Goal: Check status: Check status

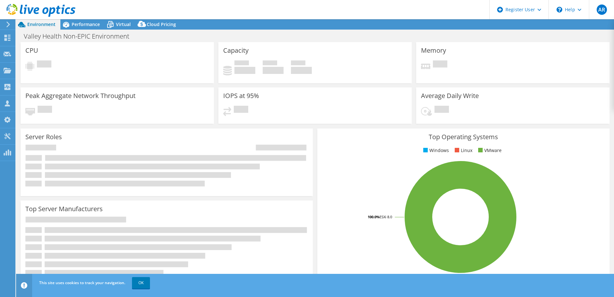
select select "USD"
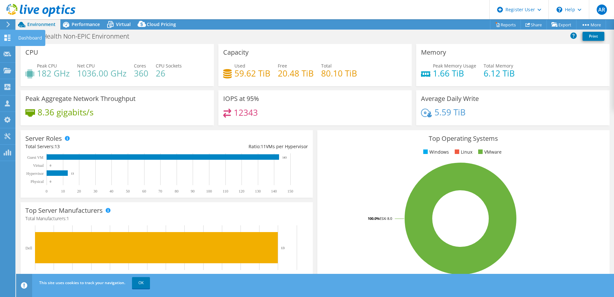
click at [9, 36] on icon at bounding box center [8, 38] width 8 height 6
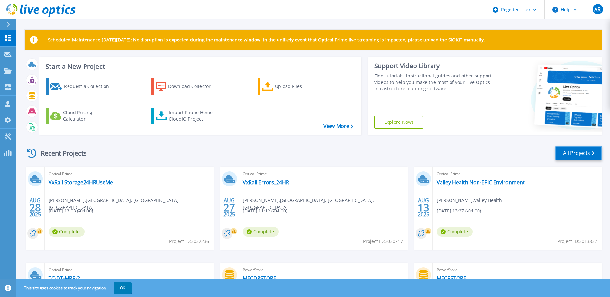
click at [587, 153] on link "All Projects" at bounding box center [578, 153] width 47 height 14
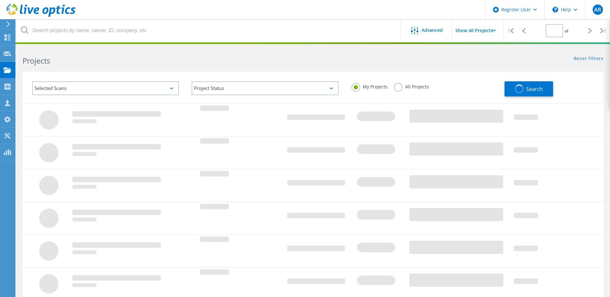
type input "1"
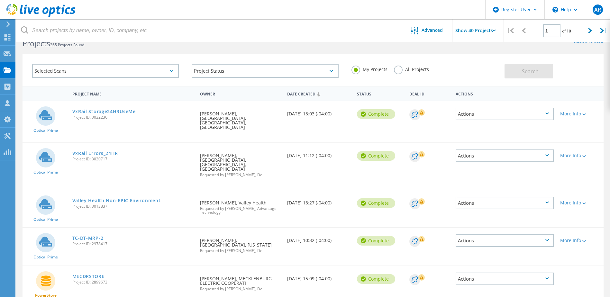
scroll to position [32, 0]
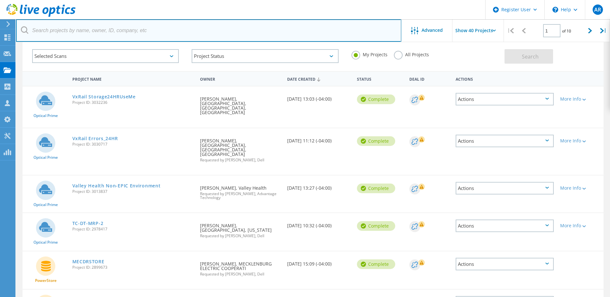
click at [152, 30] on input "text" at bounding box center [208, 30] width 385 height 22
paste input "g.jones@k12.wv.us"
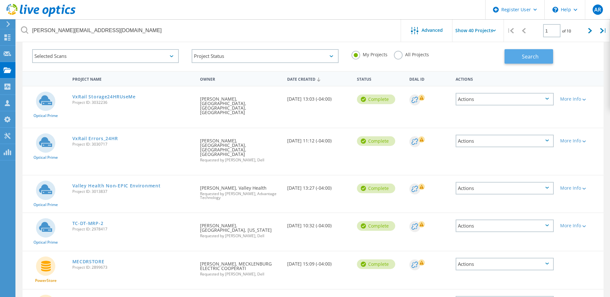
click at [538, 60] on button "Search" at bounding box center [528, 56] width 49 height 14
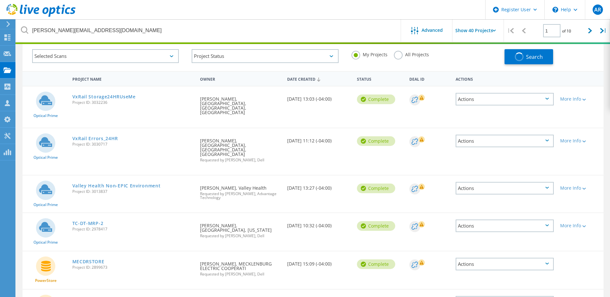
scroll to position [18, 0]
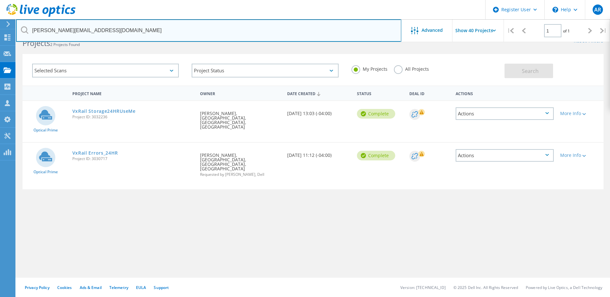
click at [95, 36] on input "g.jones@k12.wv.us" at bounding box center [208, 30] width 385 height 22
drag, startPoint x: 17, startPoint y: 32, endPoint x: 2, endPoint y: 31, distance: 15.1
click at [2, 31] on div "Register User \n Help Explore Helpful Articles Contact Support AR Dell User Ang…" at bounding box center [305, 163] width 610 height 268
click at [76, 31] on input "g.jones@k12.wv.us" at bounding box center [208, 30] width 385 height 22
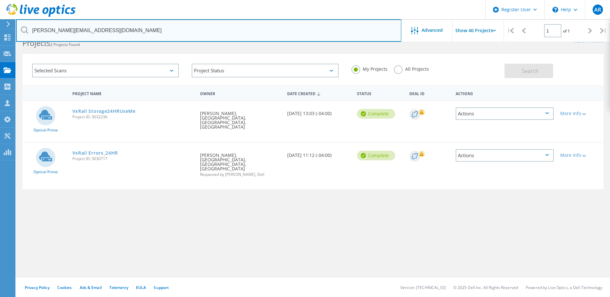
click at [76, 31] on input "g.jones@k12.wv.us" at bounding box center [208, 30] width 385 height 22
paste input "BCS-VxRailv.4"
type input "BCS-VxRailv.4"
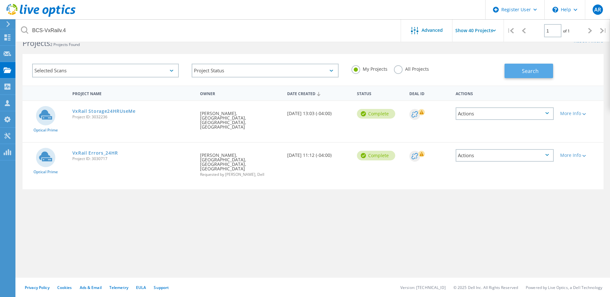
click at [513, 76] on button "Search" at bounding box center [528, 71] width 49 height 14
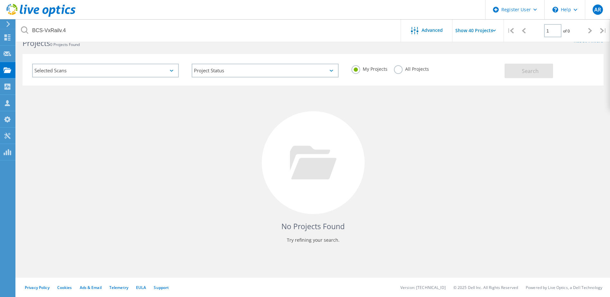
click at [397, 71] on label "All Projects" at bounding box center [411, 68] width 35 height 6
click at [0, 0] on input "All Projects" at bounding box center [0, 0] width 0 height 0
click at [511, 68] on button "Search" at bounding box center [528, 71] width 49 height 14
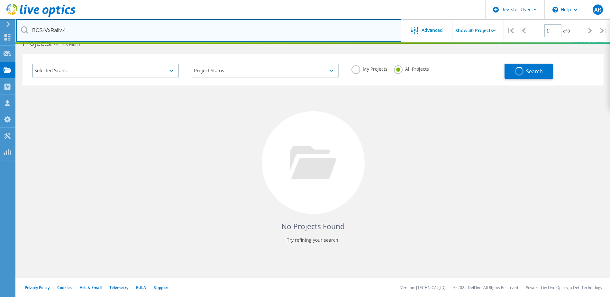
click at [88, 34] on input "BCS-VxRailv.4" at bounding box center [208, 30] width 385 height 22
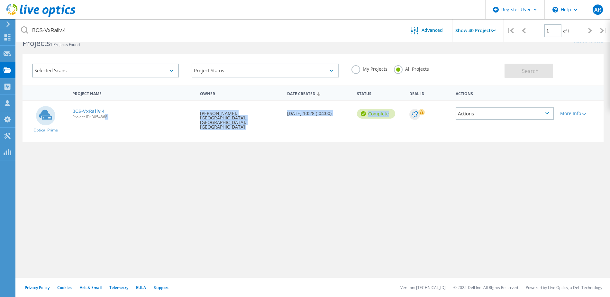
drag, startPoint x: 443, startPoint y: 116, endPoint x: 105, endPoint y: 115, distance: 338.4
click at [104, 115] on div "Optical Prime BCS-VxRailv.4 Project ID: 3054868 Requested By Gary Jones, BERKEL…" at bounding box center [312, 121] width 581 height 41
click at [249, 130] on div "Requested By Gary Jones, BERKELEY CO SCHOOL DISTRICT, BUNKER HILL, WV" at bounding box center [240, 121] width 87 height 41
click at [341, 112] on div "Date Created 09/15/2025, 10:28 (-04:00)" at bounding box center [319, 111] width 70 height 21
drag, startPoint x: 397, startPoint y: 113, endPoint x: 25, endPoint y: 103, distance: 372.2
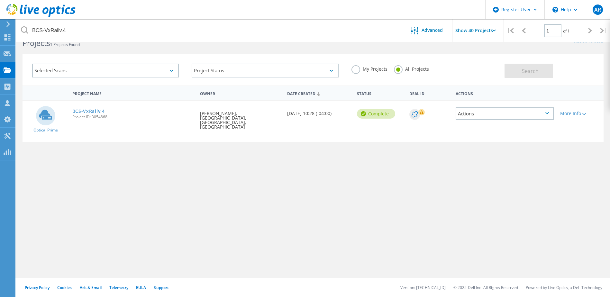
click at [25, 103] on div "Optical Prime BCS-VxRailv.4 Project ID: 3054868 Requested By Gary Jones, BERKEL…" at bounding box center [312, 121] width 581 height 41
copy div "Optical Prime BCS-VxRailv.4 Project ID: 3054868 Requested By Gary Jones, BERKEL…"
